Goal: Information Seeking & Learning: Find contact information

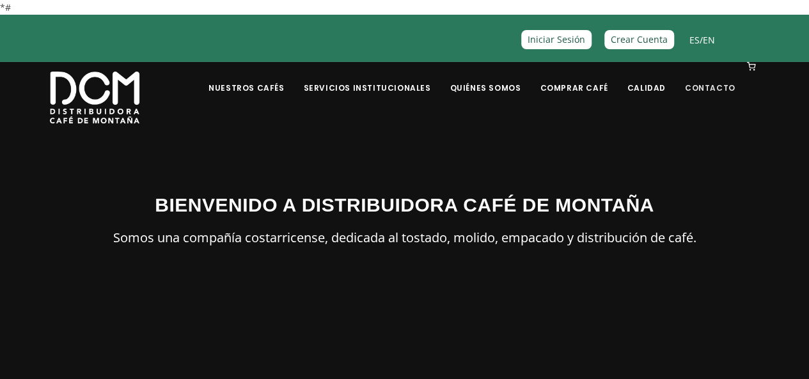
click at [743, 93] on link "Contacto" at bounding box center [710, 78] width 66 height 30
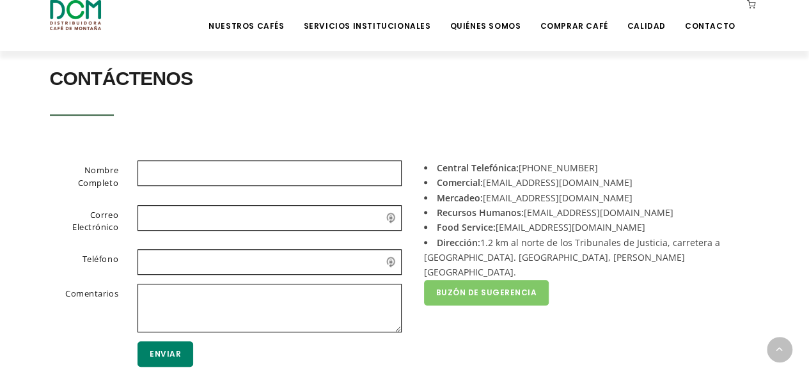
scroll to position [320, 0]
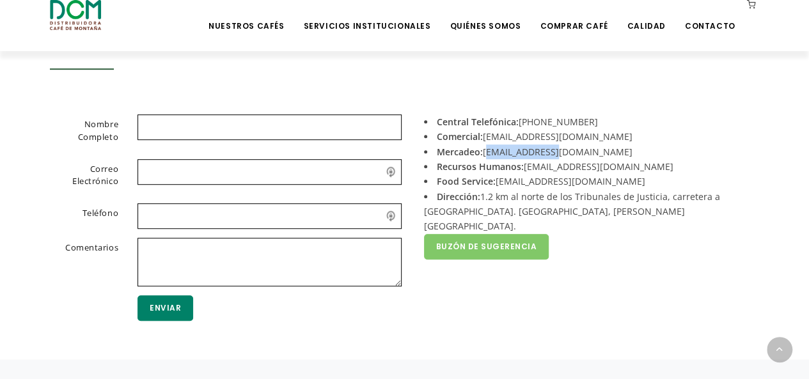
drag, startPoint x: 484, startPoint y: 151, endPoint x: 561, endPoint y: 154, distance: 76.8
click at [561, 154] on li "Mercadeo: mercadeo@dcm.cr" at bounding box center [587, 151] width 326 height 15
drag, startPoint x: 484, startPoint y: 137, endPoint x: 570, endPoint y: 136, distance: 85.0
click at [570, 136] on li "Comercial: acomercial@dcm.cr" at bounding box center [587, 136] width 326 height 15
copy li "acomercial@dcm.cr"
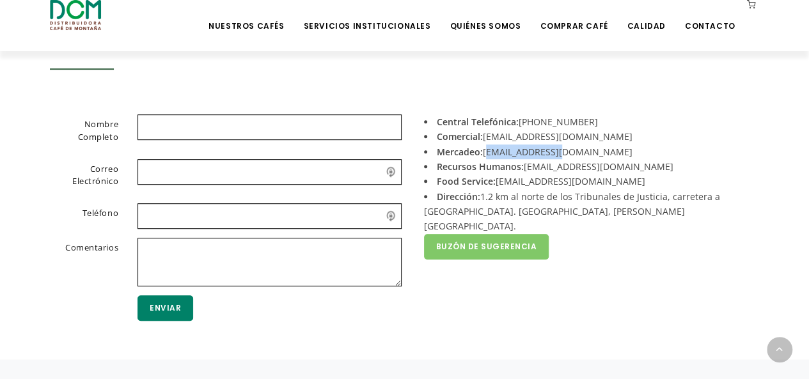
drag, startPoint x: 484, startPoint y: 153, endPoint x: 566, endPoint y: 148, distance: 82.0
click at [566, 148] on li "Mercadeo: mercadeo@dcm.cr" at bounding box center [587, 151] width 326 height 15
copy li "mercadeo@dcm.cr"
